Goal: Information Seeking & Learning: Find specific fact

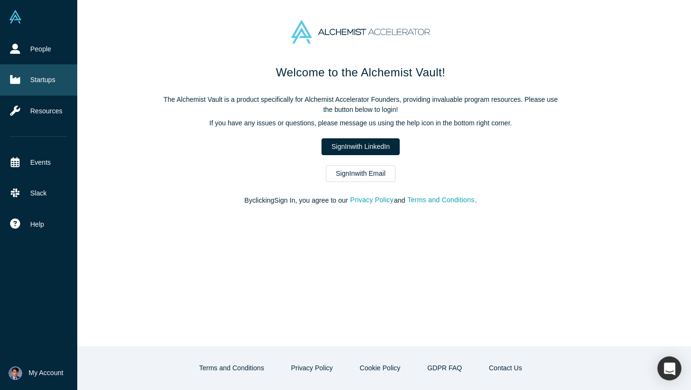
click at [29, 77] on link "Startups" at bounding box center [38, 79] width 77 height 31
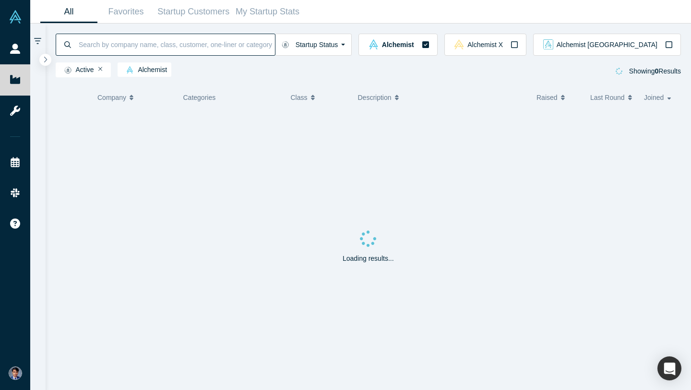
click at [191, 46] on input at bounding box center [176, 44] width 197 height 23
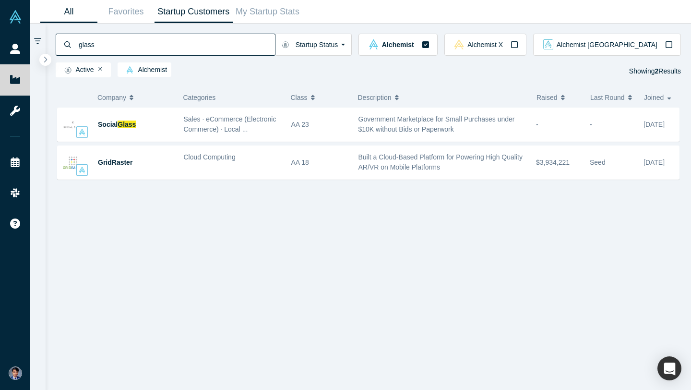
type input "glass"
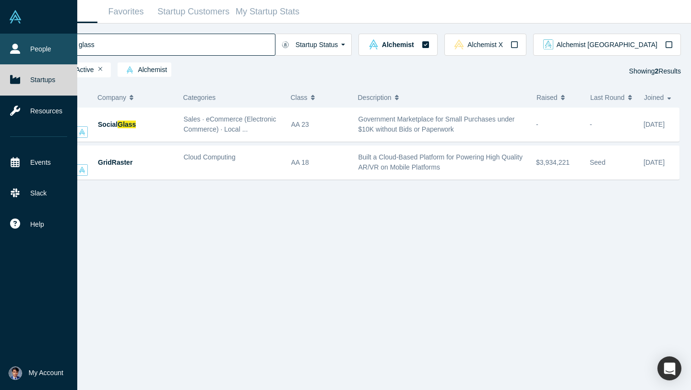
click at [15, 57] on link "People" at bounding box center [38, 49] width 77 height 31
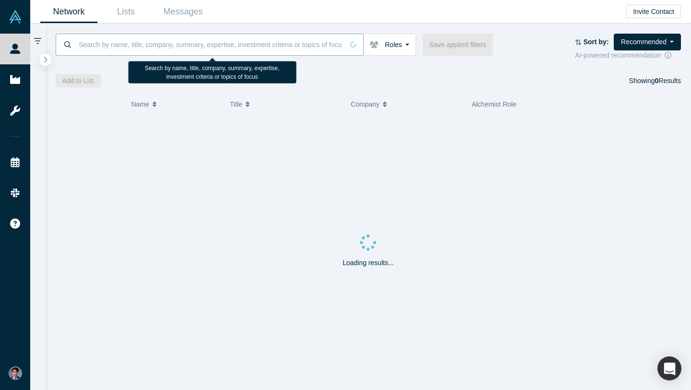
click at [138, 46] on input at bounding box center [210, 44] width 265 height 23
paste input "[PERSON_NAME]"
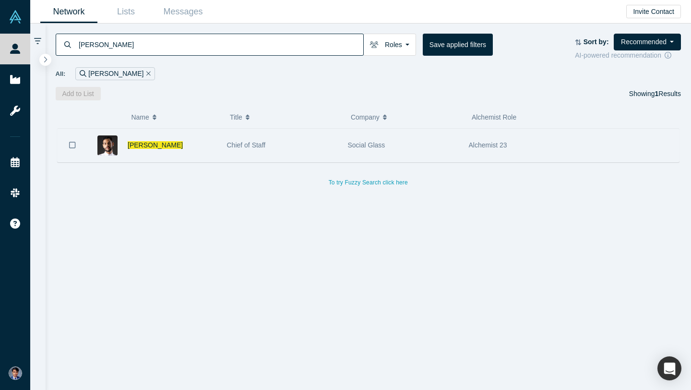
type input "[PERSON_NAME]"
click at [183, 144] on div "[PERSON_NAME]" at bounding box center [172, 145] width 89 height 33
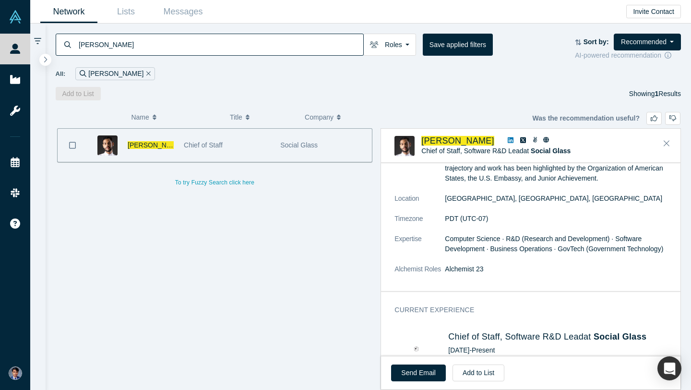
scroll to position [503, 0]
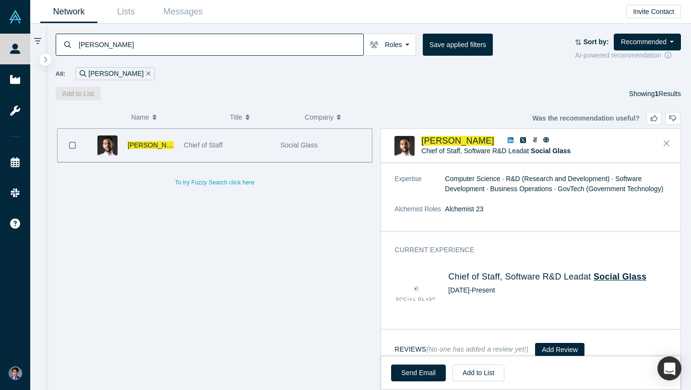
click at [616, 272] on span "Social Glass" at bounding box center [620, 277] width 53 height 10
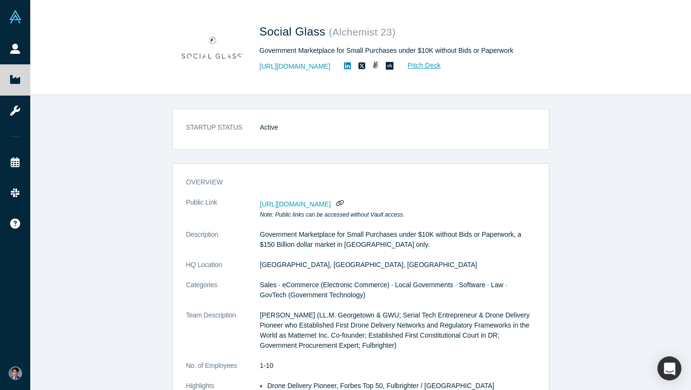
scroll to position [1, 0]
click at [348, 67] on icon at bounding box center [347, 65] width 7 height 7
click at [351, 65] on icon at bounding box center [347, 66] width 7 height 8
